Goal: Task Accomplishment & Management: Complete application form

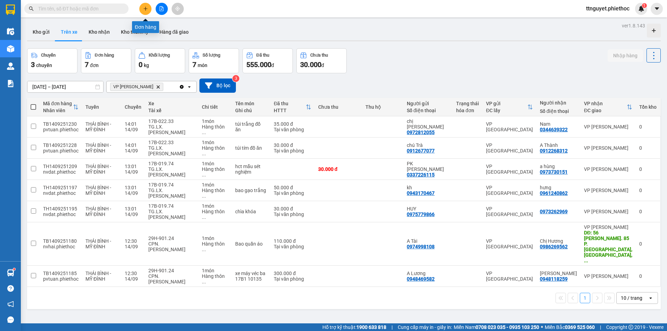
click at [142, 5] on button at bounding box center [145, 9] width 12 height 12
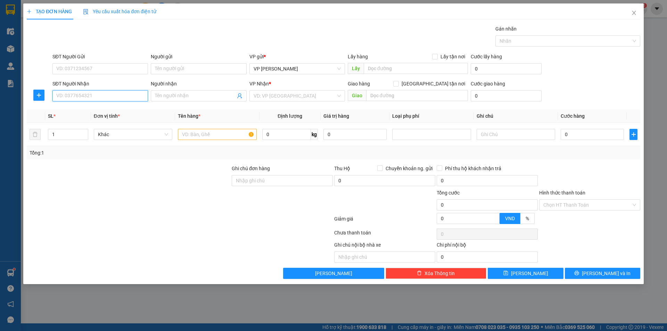
click at [113, 96] on input "SĐT Người Nhận" at bounding box center [99, 95] width 95 height 11
type input "0983015621"
click at [164, 96] on input "Người nhận" at bounding box center [195, 96] width 80 height 8
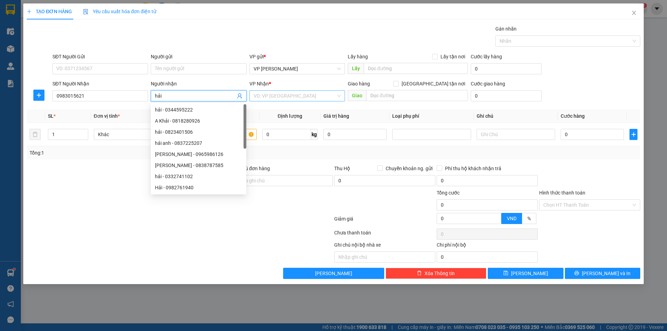
type input "hải"
click at [293, 93] on input "search" at bounding box center [294, 96] width 82 height 10
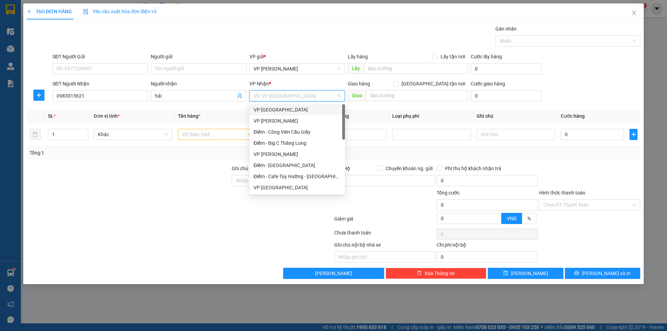
drag, startPoint x: 291, startPoint y: 110, endPoint x: 192, endPoint y: 150, distance: 106.7
click at [290, 110] on div "VP [GEOGRAPHIC_DATA]" at bounding box center [296, 110] width 87 height 8
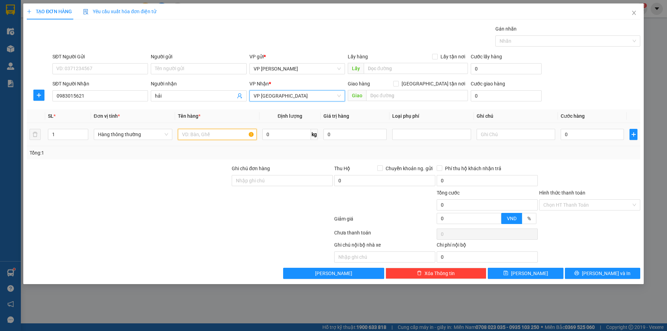
click at [214, 134] on input "text" at bounding box center [217, 134] width 78 height 11
type input "hct"
click at [582, 135] on input "0" at bounding box center [591, 134] width 63 height 11
type input "02"
type input "2"
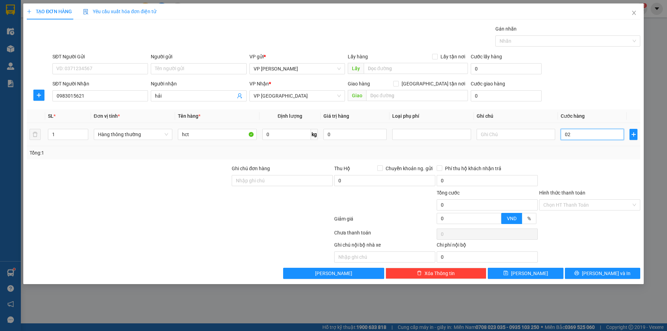
type input "2"
type input "025"
type input "25"
type input "25.000"
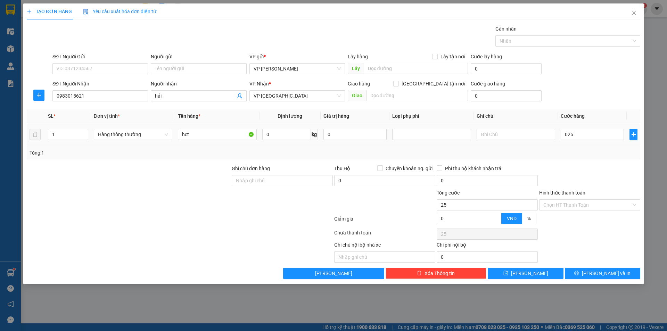
type input "25.000"
click at [593, 165] on div "Transit Pickup Surcharge Ids Transit Deliver Surcharge Ids Transit Deliver Surc…" at bounding box center [333, 152] width 613 height 254
drag, startPoint x: 596, startPoint y: 204, endPoint x: 593, endPoint y: 224, distance: 19.7
click at [596, 204] on input "Hình thức thanh toán" at bounding box center [587, 205] width 88 height 10
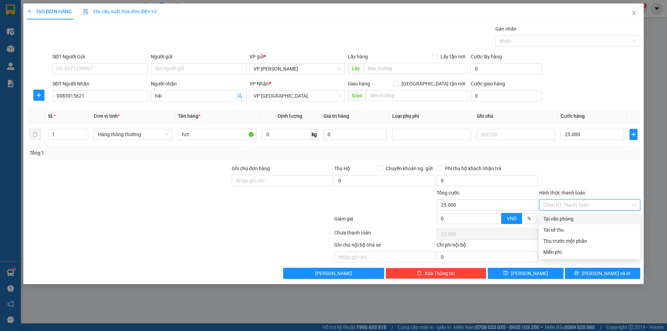
click at [592, 217] on div "Tại văn phòng" at bounding box center [589, 219] width 93 height 8
type input "0"
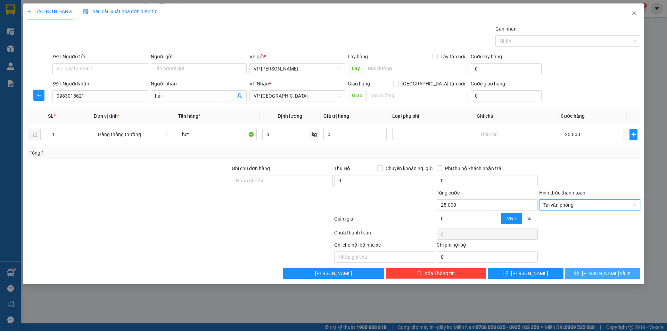
click at [588, 270] on button "[PERSON_NAME] và In" at bounding box center [602, 273] width 75 height 11
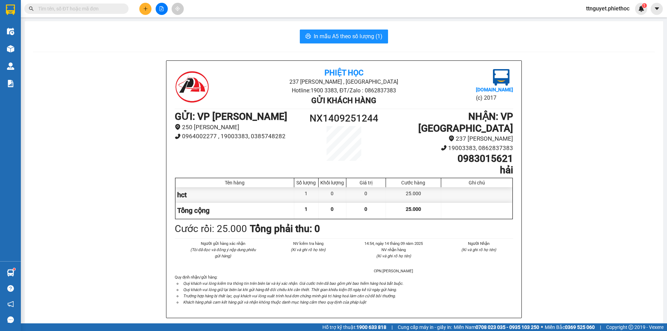
click at [87, 12] on span at bounding box center [76, 8] width 104 height 10
click at [87, 9] on input "text" at bounding box center [79, 9] width 82 height 8
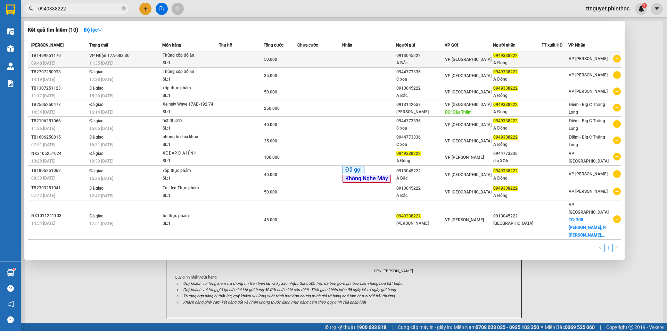
type input "0949338222"
click at [158, 59] on td "VP Nhận 17A-083.30 11:35 [DATE]" at bounding box center [124, 59] width 75 height 16
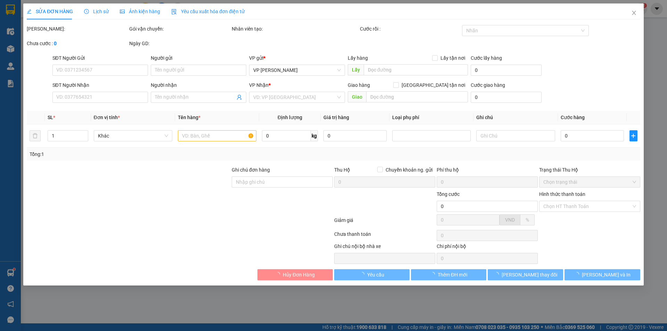
type input "0913045222"
type input "A Bắc"
type input "0949338222"
type input "A Đông"
type input "50.000"
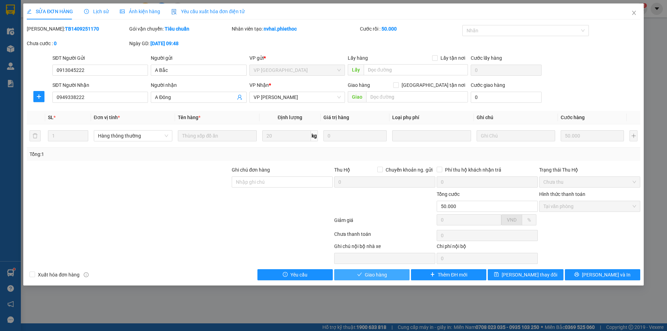
click at [390, 272] on button "Giao hàng" at bounding box center [371, 274] width 75 height 11
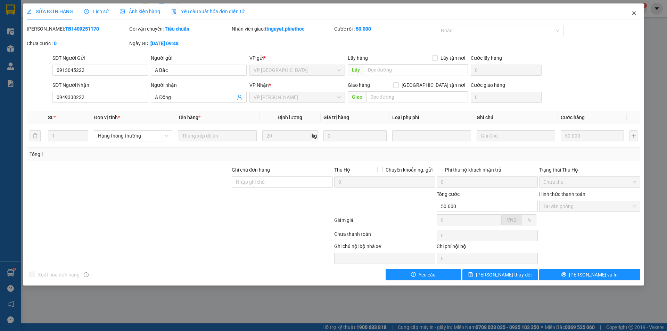
click at [635, 13] on icon "close" at bounding box center [634, 13] width 6 height 6
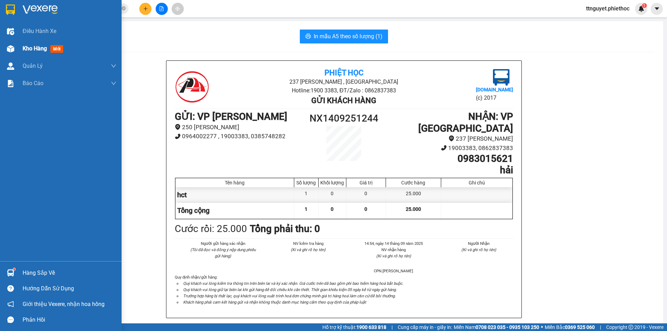
click at [20, 49] on div "Kho hàng mới" at bounding box center [61, 48] width 122 height 17
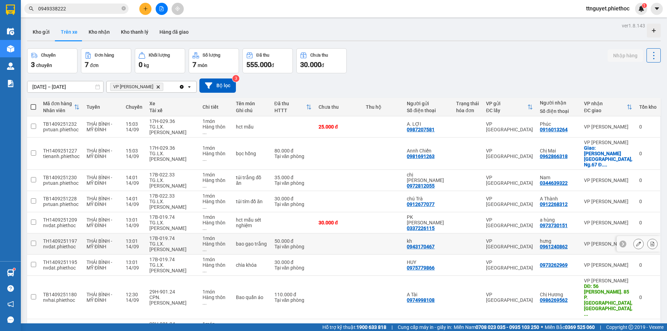
click at [173, 233] on td "17B-019.74 TG.LX.[PERSON_NAME]" at bounding box center [172, 243] width 53 height 21
checkbox input "true"
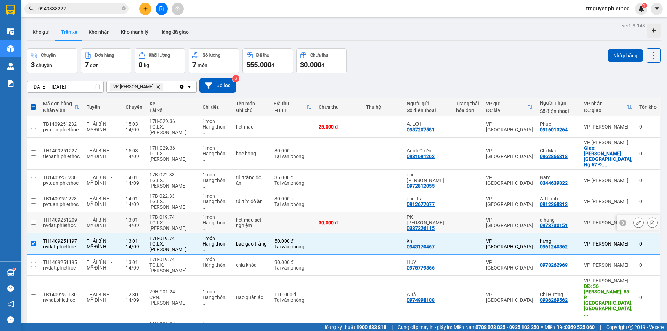
click at [173, 220] on div "TG.LX.[PERSON_NAME]" at bounding box center [172, 225] width 46 height 11
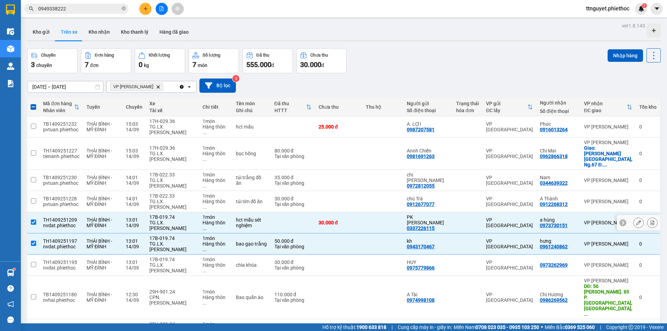
checkbox input "true"
click at [619, 47] on div "ver 1.8.143 Kho gửi Trên xe Kho nhận Kho thanh [PERSON_NAME] đã giao Chuyến 3 c…" at bounding box center [343, 193] width 639 height 344
click at [388, 254] on td at bounding box center [382, 264] width 41 height 21
checkbox input "true"
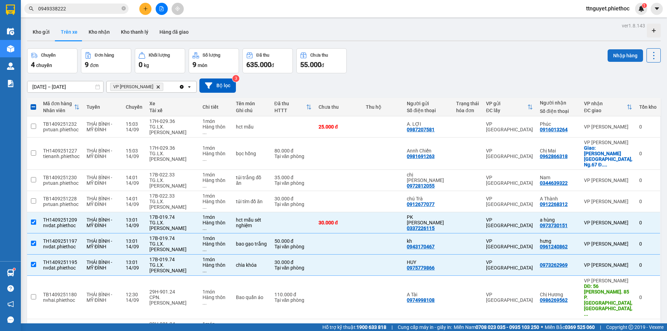
click at [607, 53] on button "Nhập hàng" at bounding box center [624, 55] width 35 height 12
checkbox input "false"
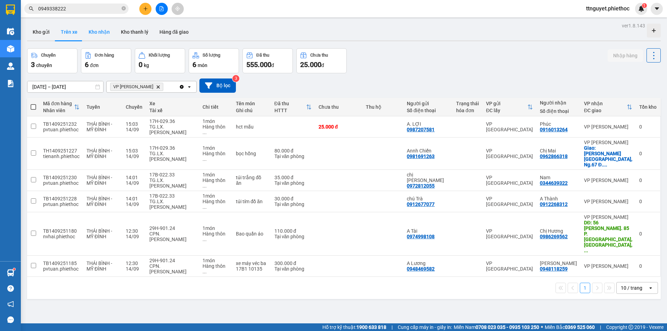
click at [95, 30] on button "Kho nhận" at bounding box center [99, 32] width 32 height 17
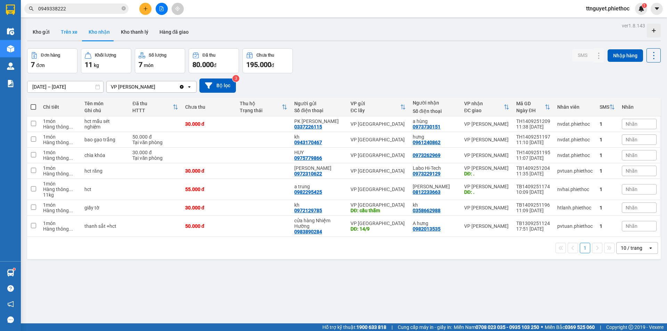
click at [63, 30] on button "Trên xe" at bounding box center [69, 32] width 28 height 17
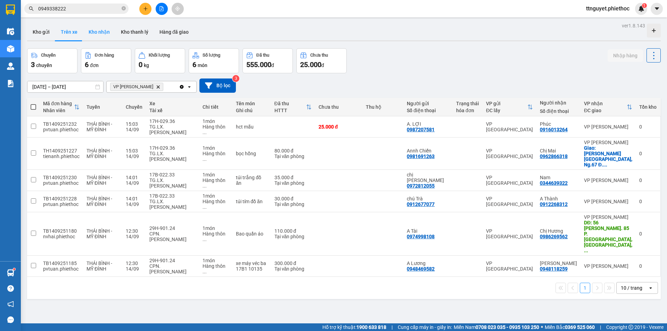
click at [99, 33] on button "Kho nhận" at bounding box center [99, 32] width 32 height 17
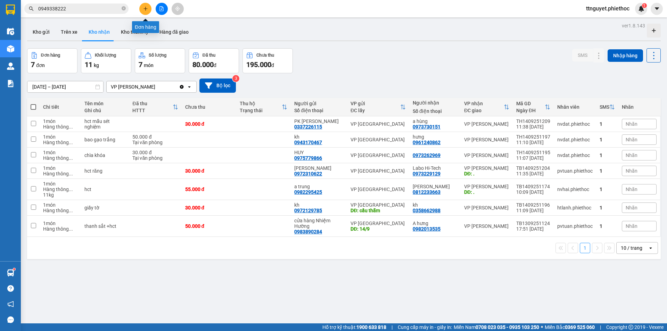
click at [146, 8] on icon "plus" at bounding box center [145, 8] width 5 height 5
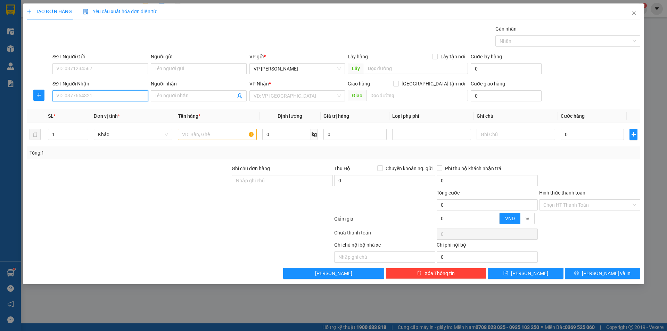
click at [117, 96] on input "SĐT Người Nhận" at bounding box center [99, 95] width 95 height 11
click at [102, 67] on input "SĐT Người Gửi" at bounding box center [99, 68] width 95 height 11
type input "0947544598"
click at [181, 65] on input "Người gửi" at bounding box center [198, 68] width 95 height 11
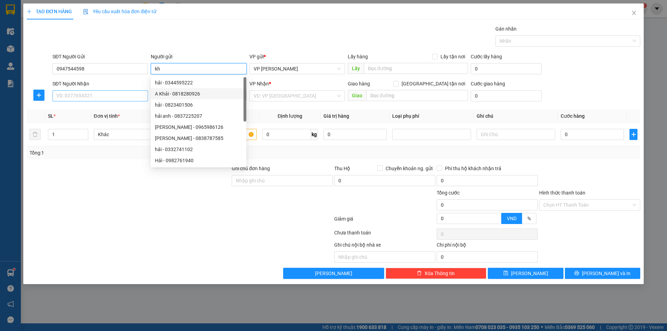
type input "kh"
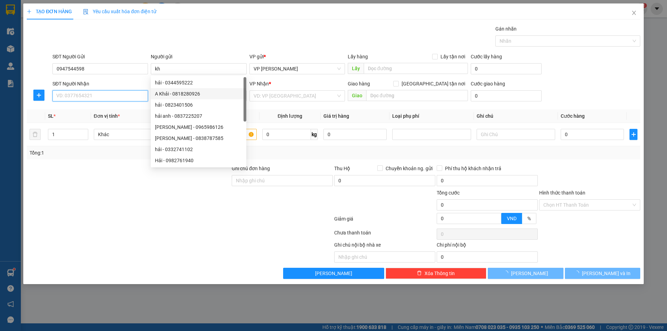
click at [104, 99] on input "SĐT Người Nhận" at bounding box center [99, 95] width 95 height 11
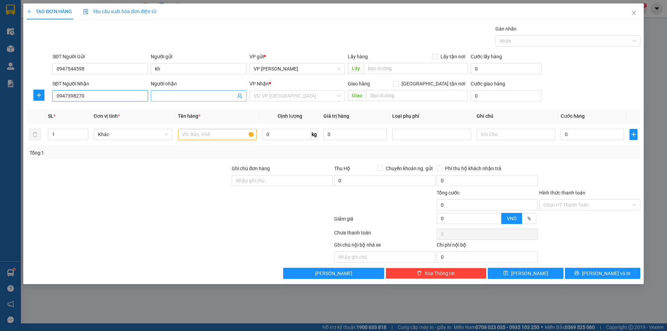
type input "0947398270"
click at [199, 100] on span at bounding box center [198, 95] width 95 height 11
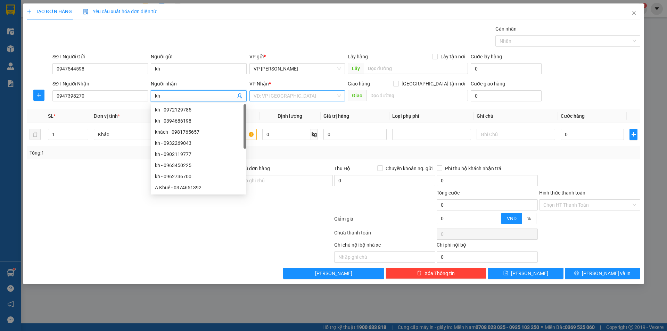
type input "kh"
click at [294, 99] on input "search" at bounding box center [294, 96] width 82 height 10
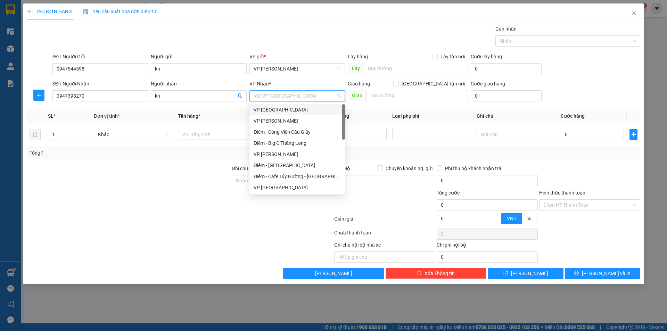
click at [282, 111] on div "VP [GEOGRAPHIC_DATA]" at bounding box center [296, 110] width 87 height 8
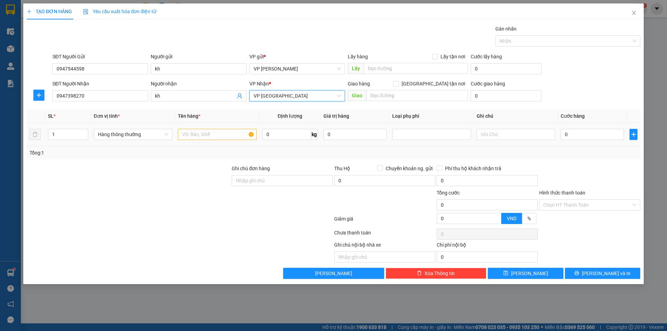
click at [196, 140] on div at bounding box center [217, 134] width 78 height 14
click at [197, 134] on input "text" at bounding box center [217, 134] width 78 height 11
type input "tui mỹ phảm"
click at [593, 136] on input "0" at bounding box center [591, 134] width 63 height 11
type input "02"
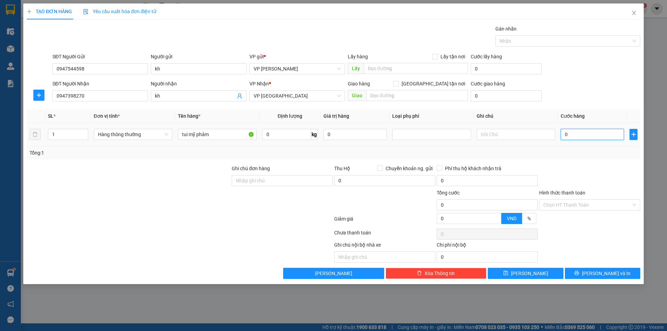
type input "2"
type input "025"
type input "25"
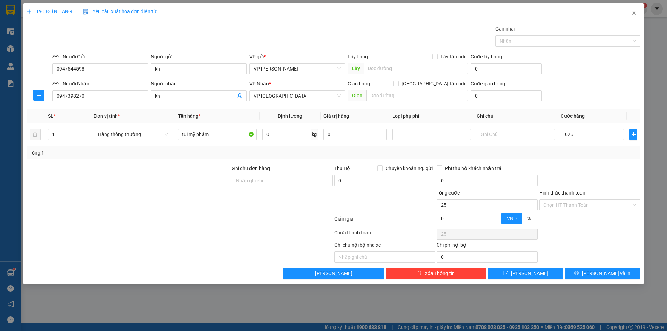
type input "25.000"
click at [606, 165] on div at bounding box center [589, 177] width 102 height 24
click at [596, 204] on input "Hình thức thanh toán" at bounding box center [587, 205] width 88 height 10
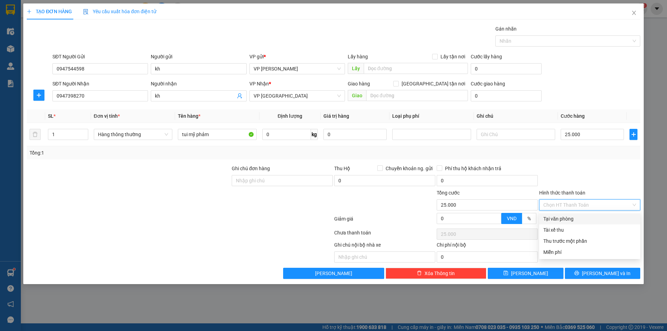
click at [597, 215] on div "Tại văn phòng" at bounding box center [589, 219] width 93 height 8
type input "0"
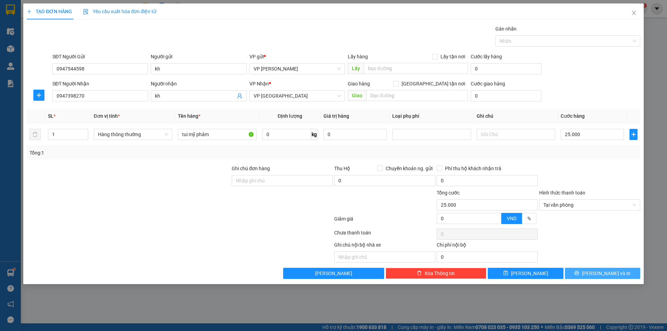
click at [587, 278] on button "[PERSON_NAME] và In" at bounding box center [602, 273] width 75 height 11
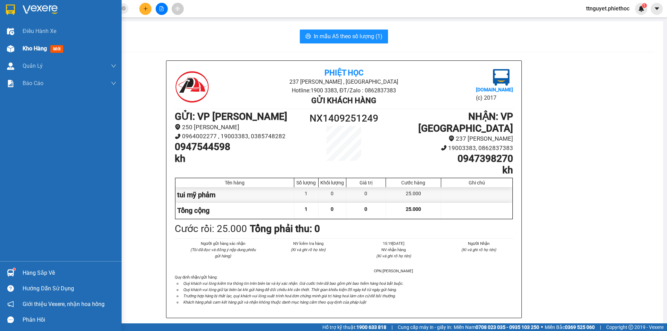
click at [6, 46] on div at bounding box center [11, 49] width 12 height 12
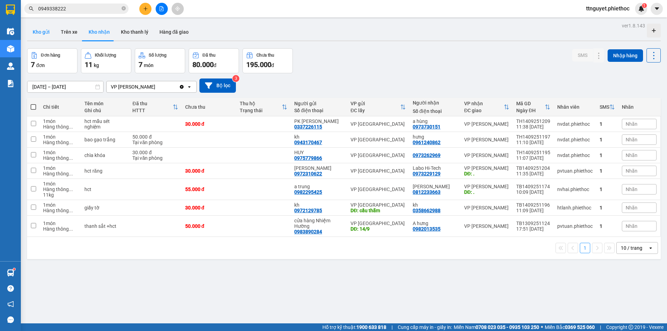
click at [47, 34] on button "Kho gửi" at bounding box center [41, 32] width 28 height 17
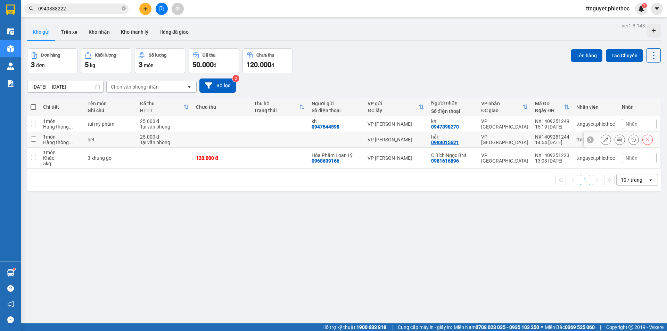
click at [89, 141] on div "hct" at bounding box center [109, 140] width 45 height 6
checkbox input "true"
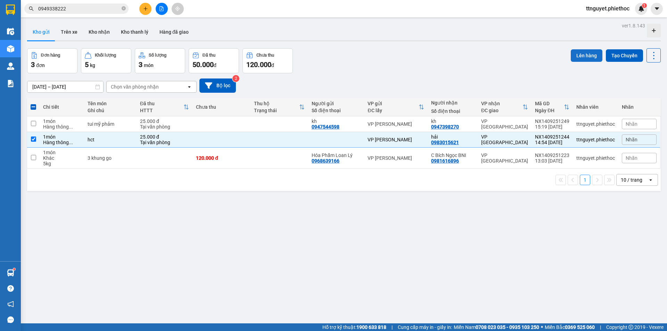
click at [572, 57] on button "Lên hàng" at bounding box center [586, 55] width 32 height 12
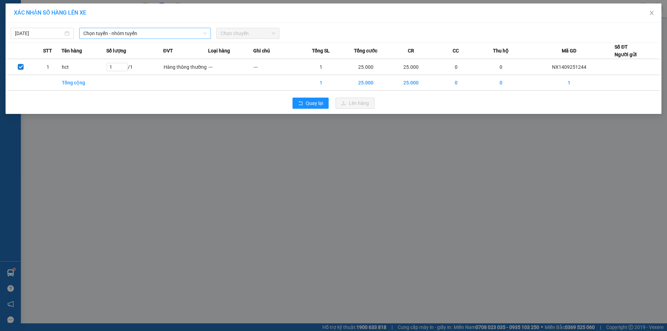
click at [99, 33] on span "Chọn tuyến - nhóm tuyến" at bounding box center [144, 33] width 123 height 10
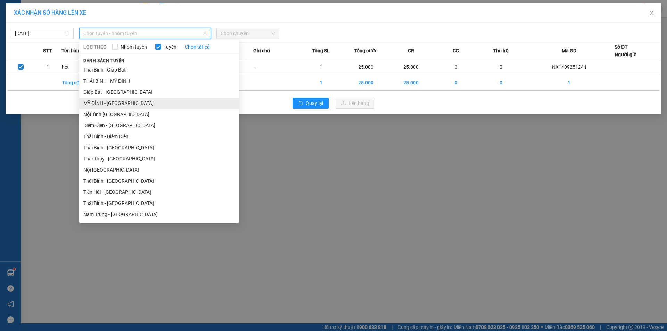
click at [100, 105] on li "MỸ ĐÌNH - [GEOGRAPHIC_DATA]" at bounding box center [159, 103] width 160 height 11
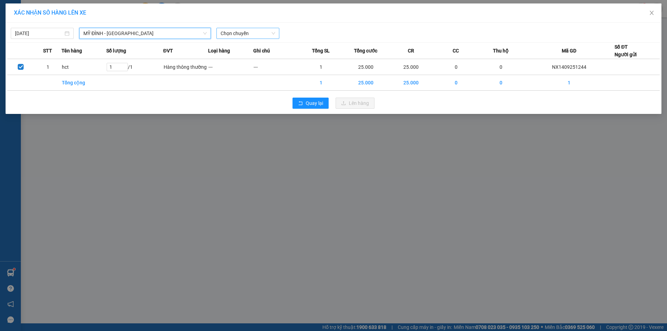
click at [249, 35] on span "Chọn chuyến" at bounding box center [247, 33] width 55 height 10
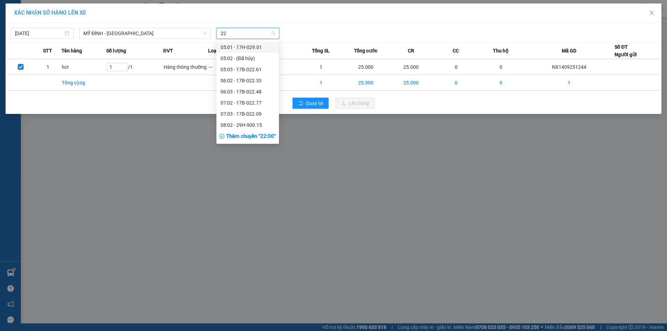
type input "2"
type input "1974"
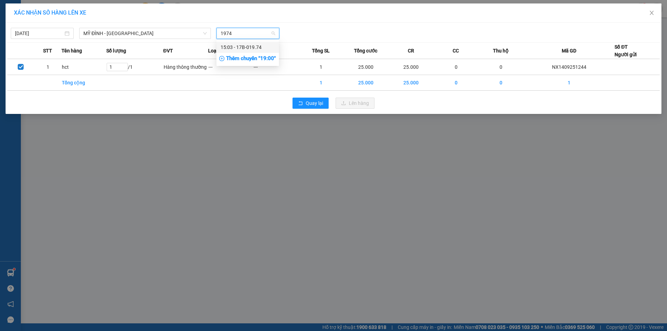
click at [252, 46] on div "15:03 - 17B-019.74" at bounding box center [247, 47] width 54 height 8
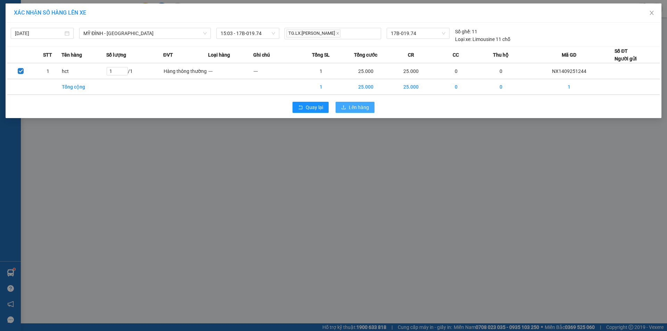
click at [360, 108] on span "Lên hàng" at bounding box center [359, 107] width 20 height 8
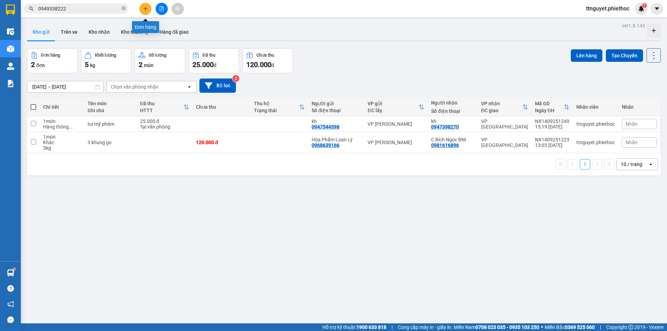
click at [149, 7] on button at bounding box center [145, 9] width 12 height 12
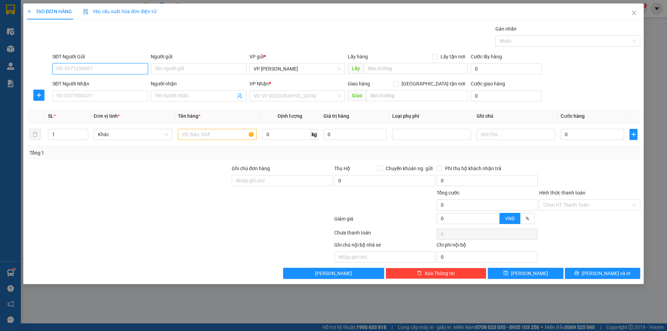
click at [97, 72] on input "SĐT Người Gửi" at bounding box center [99, 68] width 95 height 11
type input "0349831802"
click at [172, 66] on input "Người gửi" at bounding box center [198, 68] width 95 height 11
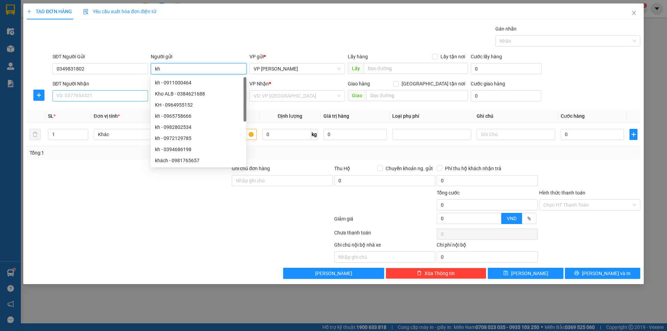
type input "kh"
click at [90, 96] on input "SĐT Người Nhận" at bounding box center [99, 95] width 95 height 11
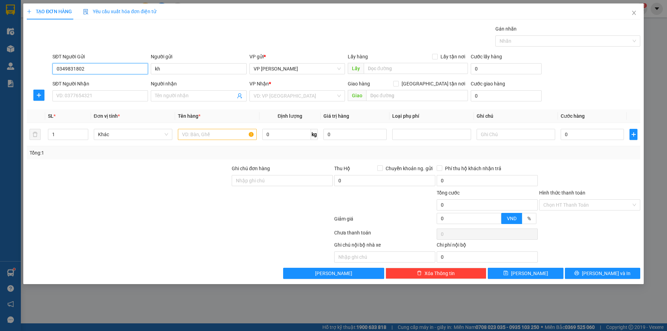
drag, startPoint x: 85, startPoint y: 72, endPoint x: 56, endPoint y: 73, distance: 28.8
click at [56, 73] on input "0349831802" at bounding box center [99, 68] width 95 height 11
click at [74, 97] on input "SĐT Người Nhận" at bounding box center [99, 95] width 95 height 11
paste input "0349831802"
type input "0349831802"
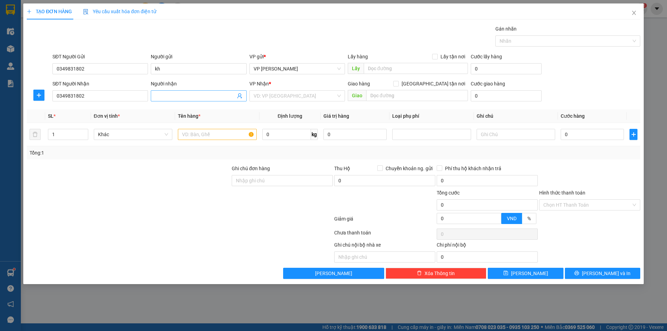
click at [186, 97] on input "Người nhận" at bounding box center [195, 96] width 80 height 8
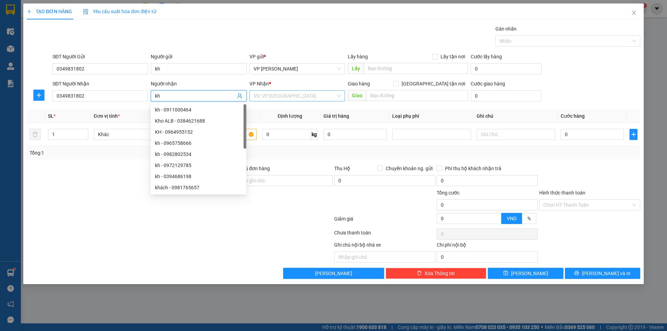
type input "kh"
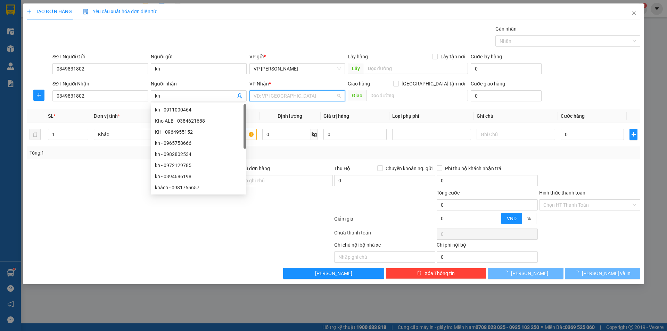
click at [278, 97] on input "search" at bounding box center [294, 96] width 82 height 10
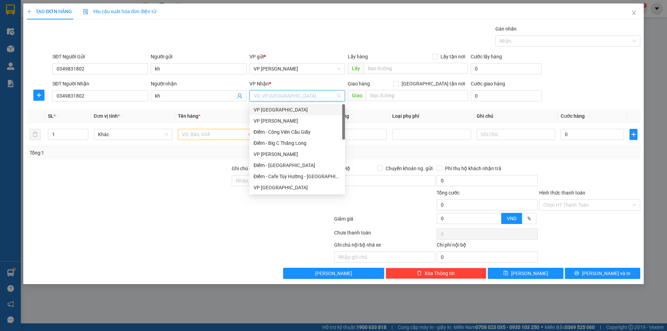
click at [277, 110] on div "VP [GEOGRAPHIC_DATA]" at bounding box center [296, 110] width 87 height 8
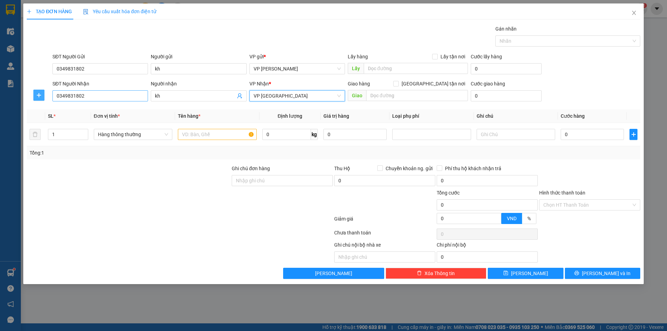
drag, startPoint x: 36, startPoint y: 95, endPoint x: 70, endPoint y: 95, distance: 33.7
click at [40, 95] on icon "plus" at bounding box center [39, 95] width 6 height 6
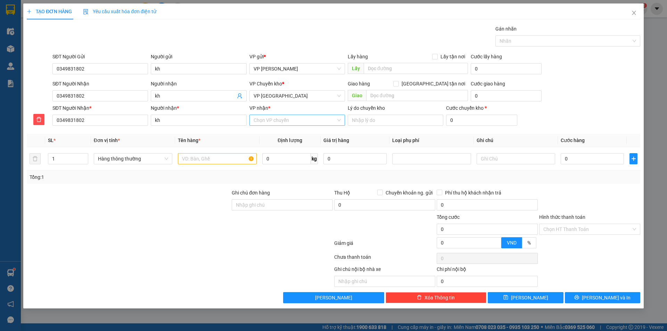
click at [266, 118] on input "VP nhận *" at bounding box center [294, 120] width 82 height 10
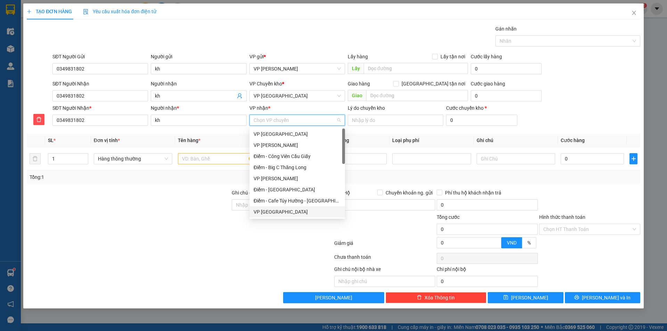
click at [272, 210] on div "VP [GEOGRAPHIC_DATA]" at bounding box center [296, 212] width 87 height 8
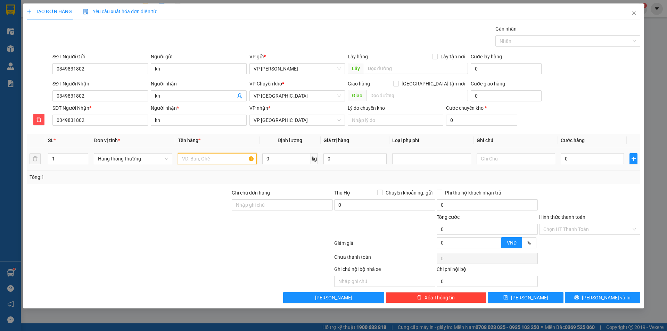
click at [230, 156] on input "text" at bounding box center [217, 158] width 78 height 11
type input "giay tờ phong bì"
click at [596, 156] on input "0" at bounding box center [591, 158] width 63 height 11
type input "03"
type input "3"
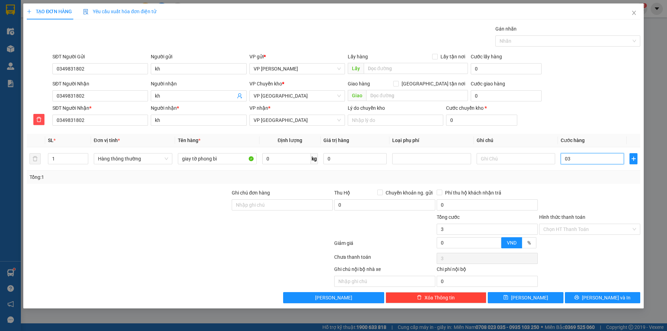
type input "3"
type input "030"
type input "30"
click at [625, 224] on div "Chọn HT Thanh Toán" at bounding box center [589, 229] width 101 height 11
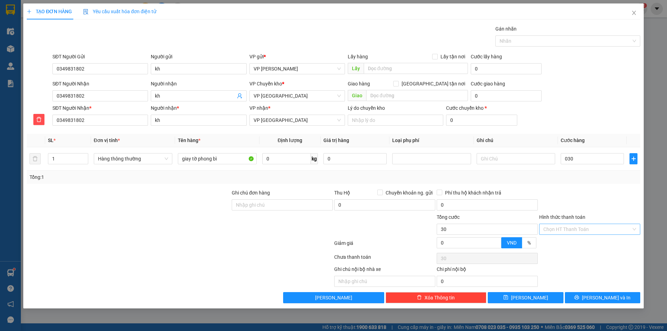
type input "30.000"
click at [587, 240] on div "Tại văn phòng" at bounding box center [589, 243] width 93 height 8
type input "0"
click at [579, 298] on icon "printer" at bounding box center [576, 297] width 5 height 5
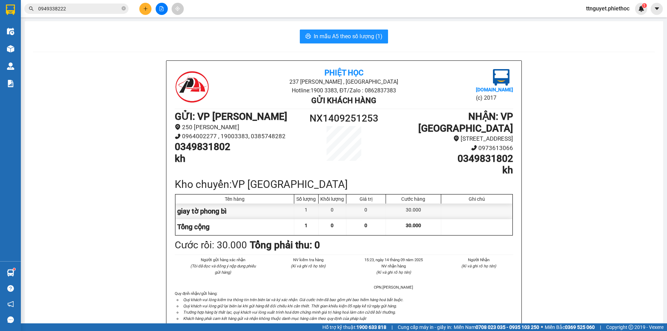
click at [149, 6] on button at bounding box center [145, 9] width 12 height 12
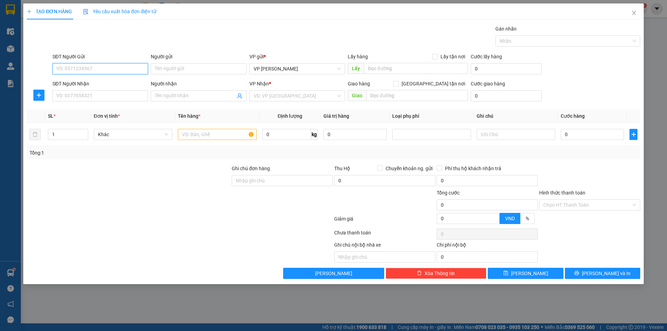
drag, startPoint x: 100, startPoint y: 71, endPoint x: 106, endPoint y: 71, distance: 5.6
click at [100, 71] on input "SĐT Người Gửi" at bounding box center [99, 68] width 95 height 11
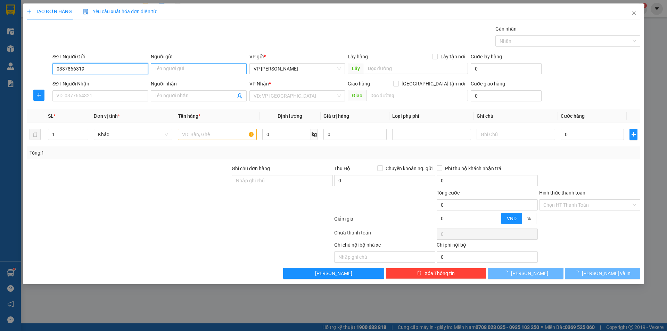
type input "0337866319"
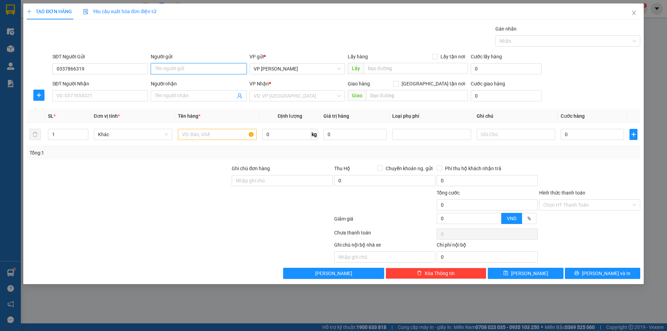
click at [184, 66] on input "Người gửi" at bounding box center [198, 68] width 95 height 11
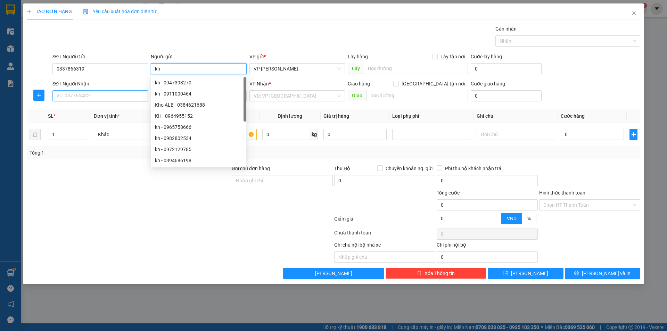
type input "kh"
click at [108, 97] on input "SĐT Người Nhận" at bounding box center [99, 95] width 95 height 11
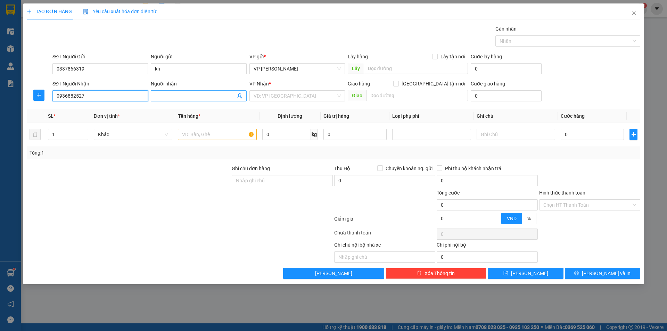
type input "0936882527"
click at [169, 96] on input "Người nhận" at bounding box center [195, 96] width 80 height 8
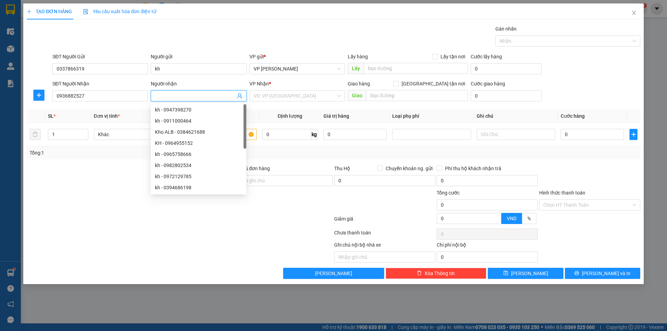
type input "g"
type input "kh"
click at [309, 97] on input "search" at bounding box center [294, 96] width 82 height 10
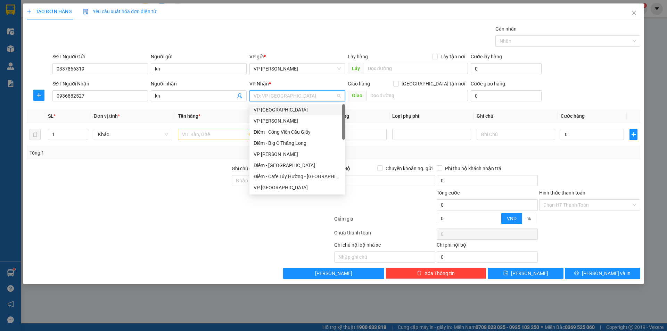
click at [280, 111] on div "VP [GEOGRAPHIC_DATA]" at bounding box center [296, 110] width 87 height 8
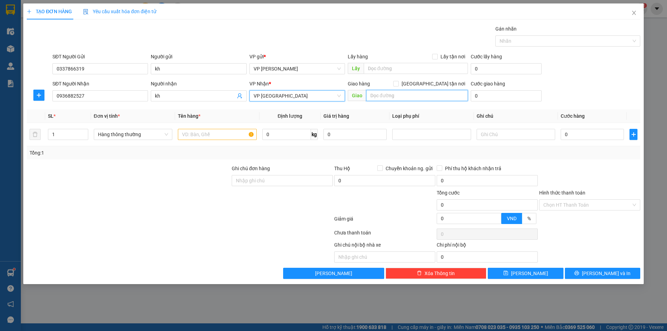
click at [394, 95] on input "text" at bounding box center [417, 95] width 102 height 11
click at [406, 99] on input "text" at bounding box center [417, 95] width 102 height 11
click at [423, 93] on input "số nhà 37 đương 25" at bounding box center [417, 95] width 102 height 11
type input "số nhà 37 đương 25tổ 22 trân lãm"
click at [398, 84] on input "[GEOGRAPHIC_DATA] tận nơi" at bounding box center [395, 83] width 5 height 5
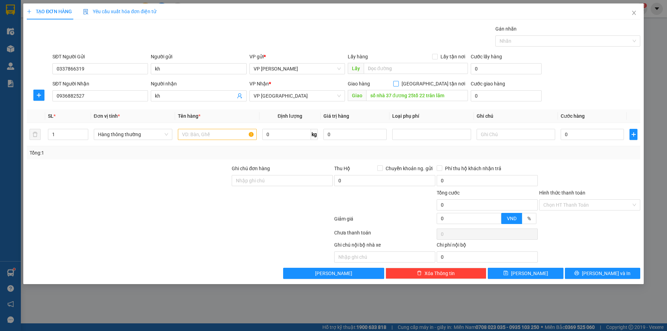
checkbox input "true"
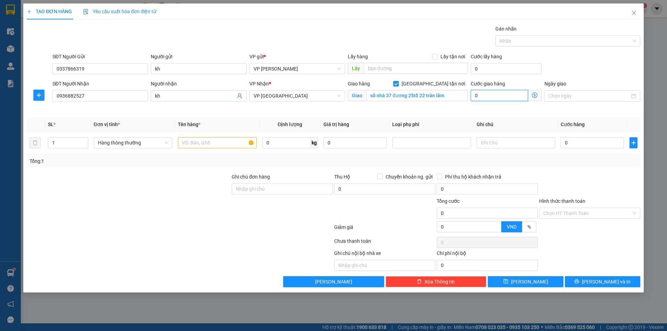
click at [502, 96] on input "0" at bounding box center [498, 95] width 57 height 11
type input "3"
type input "30"
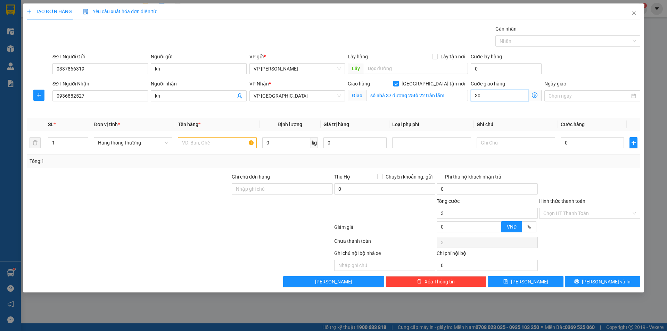
type input "30"
click at [483, 95] on input "30" at bounding box center [498, 95] width 57 height 11
type input "3"
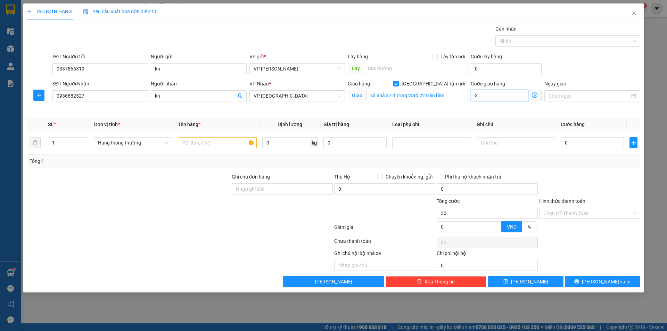
type input "3"
type input "0"
click at [200, 140] on input "text" at bounding box center [217, 142] width 78 height 11
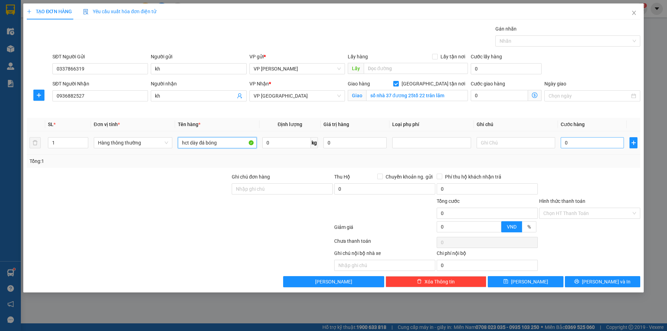
type input "hct dày đá bóng"
click at [596, 142] on input "0" at bounding box center [591, 142] width 63 height 11
type input "02"
type input "2"
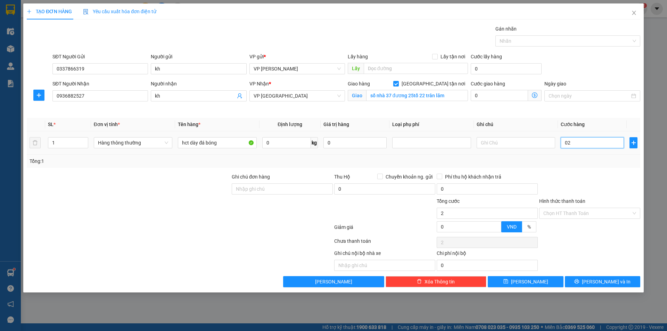
type input "025"
type input "25"
type input "25.000"
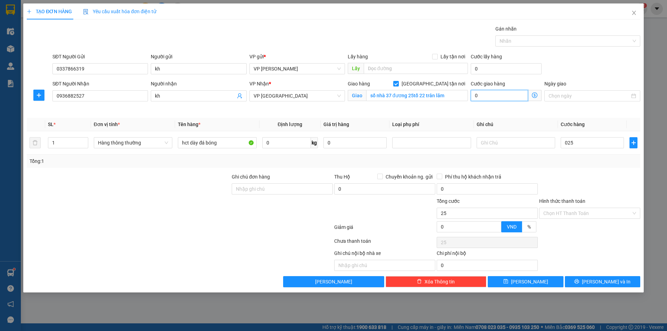
type input "25.000"
click at [489, 97] on input "0" at bounding box center [498, 95] width 57 height 11
type input "3"
type input "25.003"
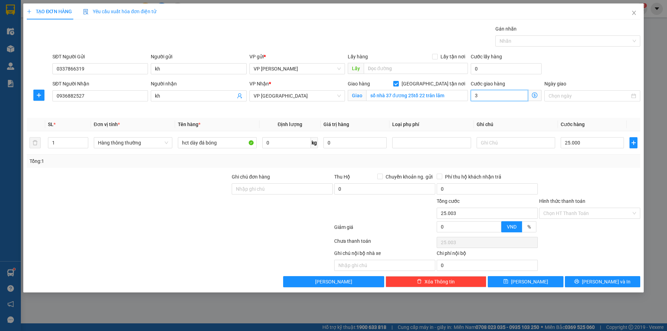
type input "35"
type input "25.035"
type input "35"
type input "60.000"
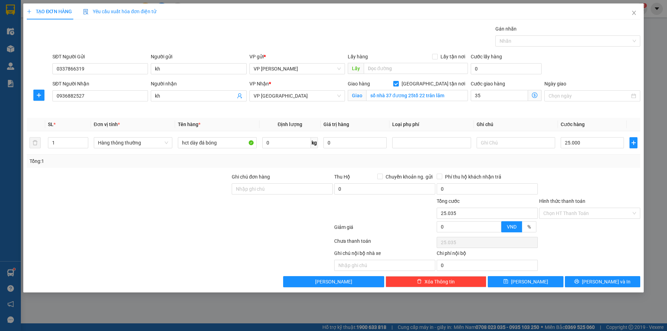
type input "60.000"
type input "35.000"
click at [603, 111] on div "Ngày giao" at bounding box center [592, 96] width 98 height 33
click at [585, 283] on button "[PERSON_NAME] và In" at bounding box center [602, 281] width 75 height 11
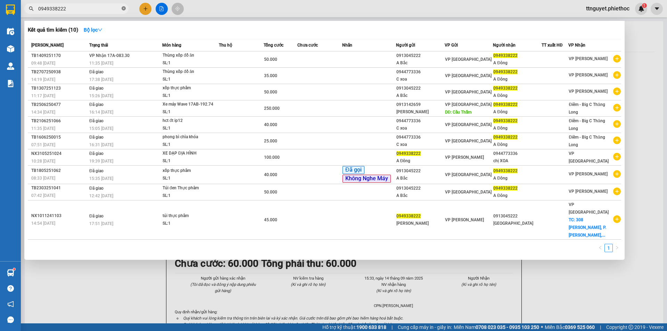
click at [124, 10] on icon "close-circle" at bounding box center [124, 8] width 4 height 4
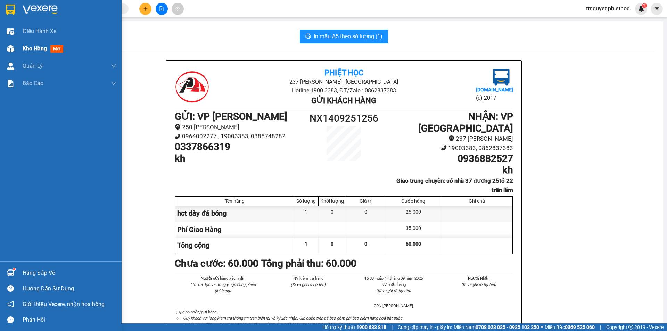
click at [7, 46] on img at bounding box center [10, 48] width 7 height 7
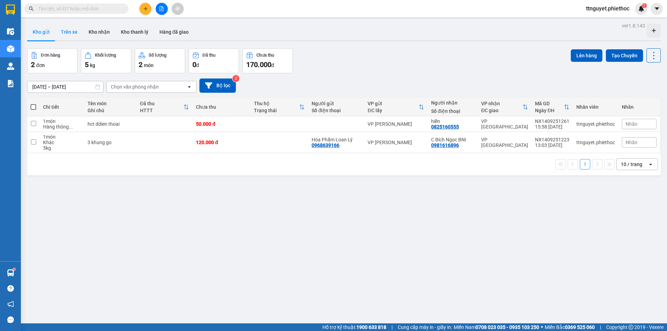
click at [76, 29] on button "Trên xe" at bounding box center [69, 32] width 28 height 17
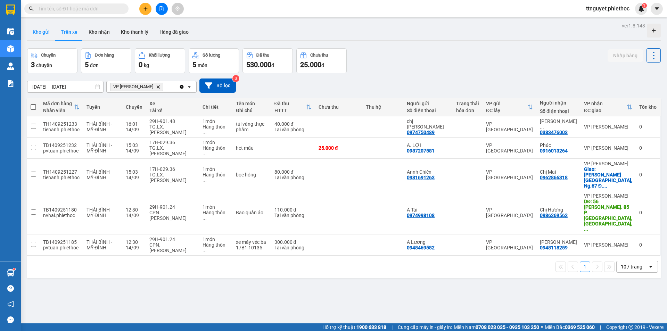
click at [45, 32] on button "Kho gửi" at bounding box center [41, 32] width 28 height 17
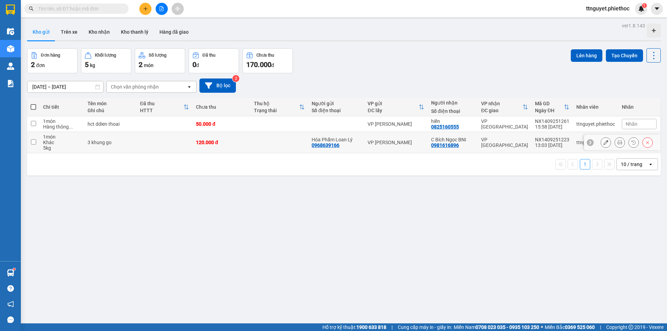
click at [81, 147] on td "1 món Khác 5 kg" at bounding box center [62, 142] width 44 height 21
checkbox input "true"
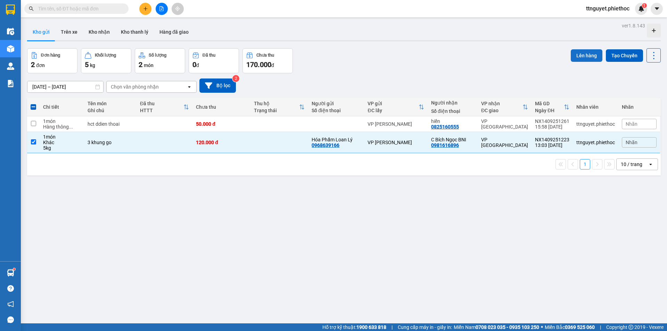
click at [588, 53] on button "Lên hàng" at bounding box center [586, 55] width 32 height 12
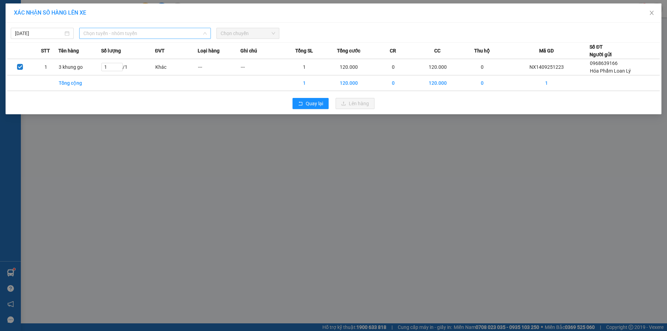
click at [133, 35] on span "Chọn tuyến - nhóm tuyến" at bounding box center [144, 33] width 123 height 10
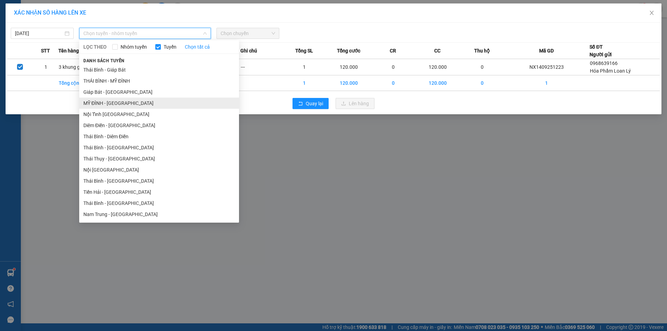
click at [94, 102] on li "MỸ ĐÌNH - [GEOGRAPHIC_DATA]" at bounding box center [159, 103] width 160 height 11
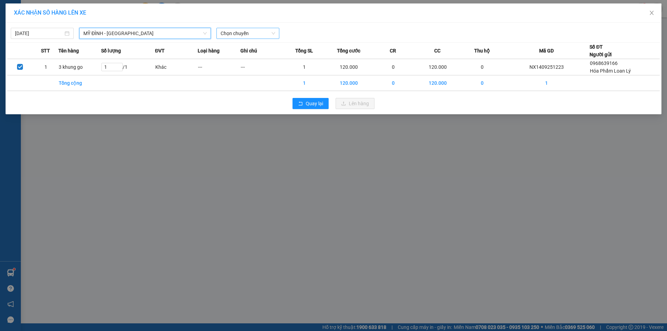
click at [239, 31] on span "Chọn chuyến" at bounding box center [247, 33] width 55 height 10
type input "0124"
click at [243, 45] on div "16:30 (TC) - 29H-901.24" at bounding box center [247, 47] width 54 height 8
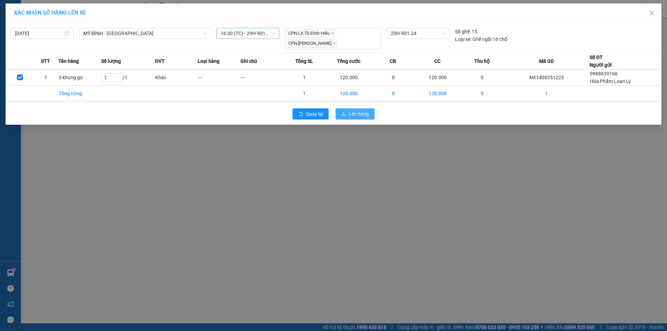
click at [357, 112] on span "Lên hàng" at bounding box center [359, 114] width 20 height 8
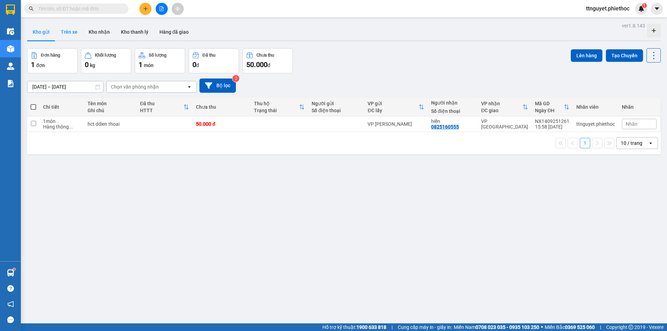
click at [62, 26] on button "Trên xe" at bounding box center [69, 32] width 28 height 17
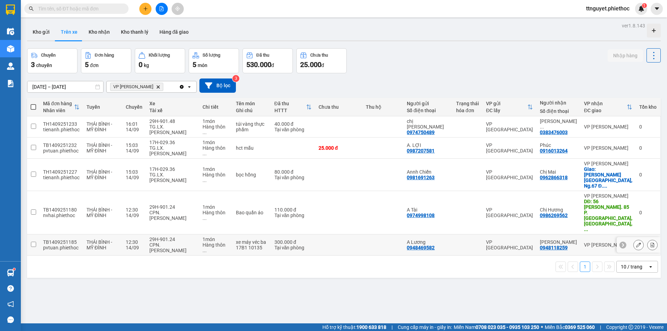
click at [261, 239] on div "xe máy véc ba 17B1 10135" at bounding box center [251, 244] width 31 height 11
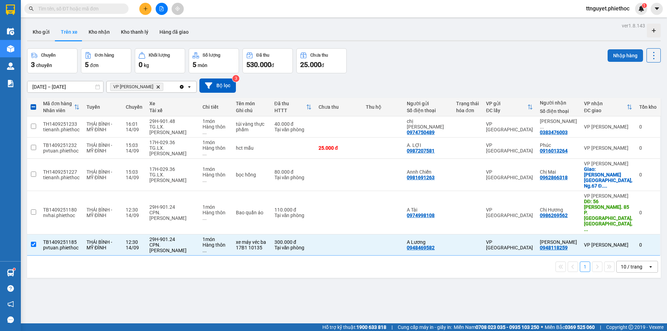
click at [617, 55] on button "Nhập hàng" at bounding box center [624, 55] width 35 height 12
checkbox input "false"
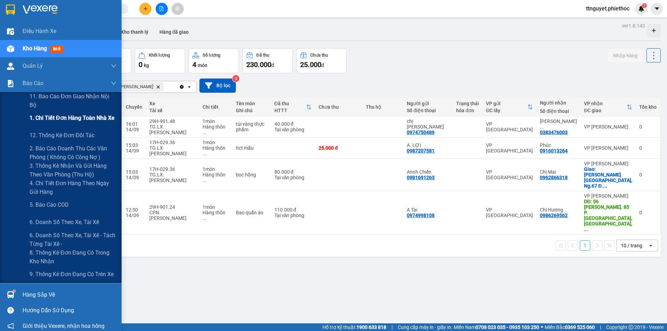
click at [61, 120] on span "1. Chi tiết đơn hàng toàn nhà xe" at bounding box center [72, 118] width 85 height 9
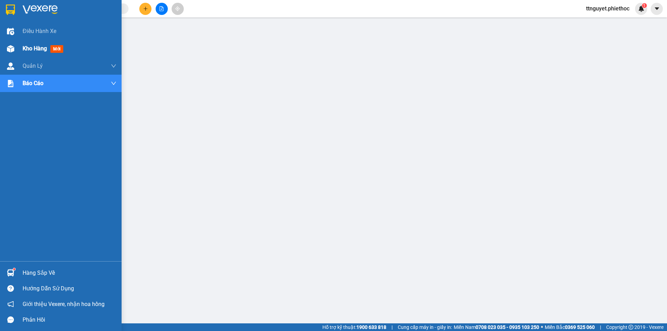
click at [25, 45] on span "Kho hàng" at bounding box center [35, 48] width 24 height 7
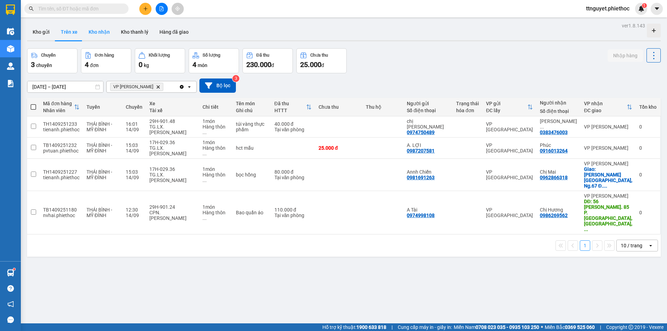
click at [102, 28] on button "Kho nhận" at bounding box center [99, 32] width 32 height 17
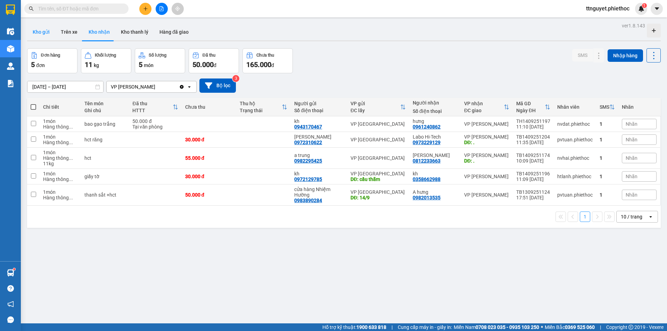
click at [36, 32] on button "Kho gửi" at bounding box center [41, 32] width 28 height 17
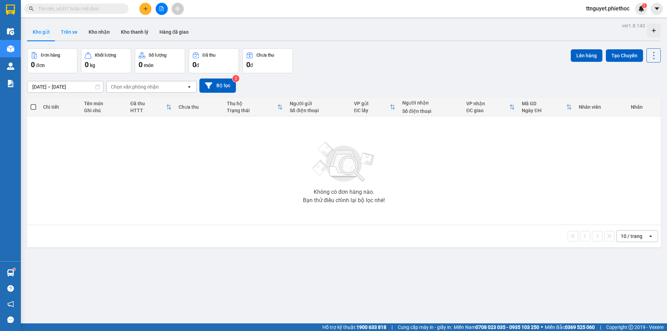
click at [67, 31] on button "Trên xe" at bounding box center [69, 32] width 28 height 17
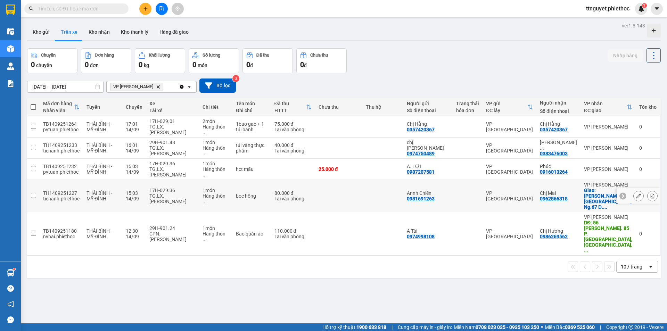
click at [154, 187] on div "17H-029.36" at bounding box center [172, 190] width 46 height 6
checkbox input "true"
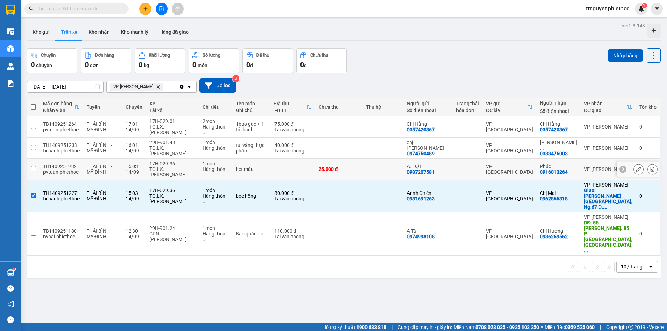
click at [163, 161] on div "17H-029.36" at bounding box center [172, 164] width 46 height 6
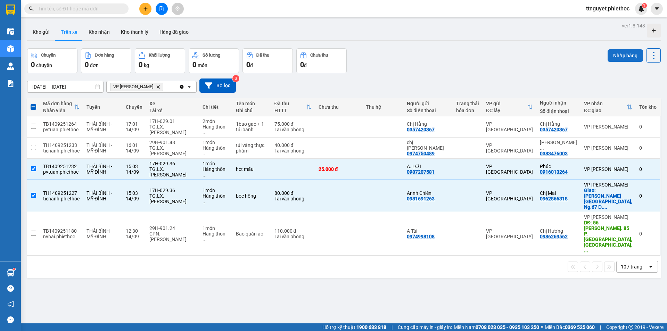
click at [619, 54] on button "Nhập hàng" at bounding box center [624, 55] width 35 height 12
checkbox input "false"
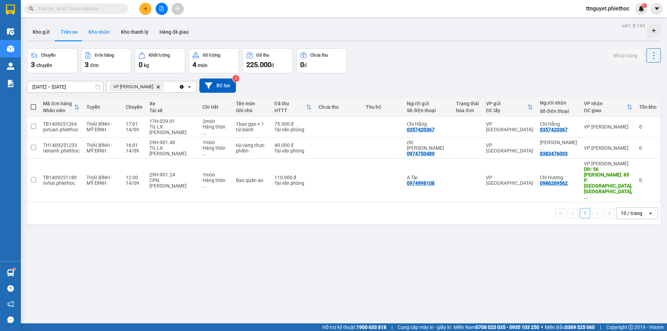
click at [95, 35] on button "Kho nhận" at bounding box center [99, 32] width 32 height 17
